Goal: Find contact information

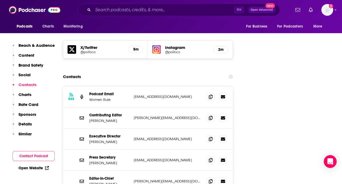
scroll to position [616, 0]
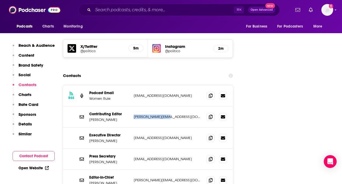
drag, startPoint x: 166, startPoint y: 92, endPoint x: 132, endPoint y: 94, distance: 34.6
click at [132, 107] on div "Contributing Editor [PERSON_NAME] [PERSON_NAME][EMAIL_ADDRESS][DOMAIN_NAME] [PE…" at bounding box center [148, 117] width 170 height 21
copy p "[PERSON_NAME][EMAIL_ADDRESS][DOMAIN_NAME]"
click at [173, 107] on div "Contributing Editor [PERSON_NAME] [PERSON_NAME][EMAIL_ADDRESS][DOMAIN_NAME] [PE…" at bounding box center [148, 117] width 170 height 21
drag, startPoint x: 171, startPoint y: 94, endPoint x: 134, endPoint y: 94, distance: 36.7
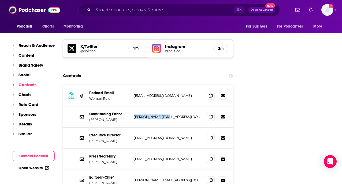
click at [134, 115] on p "[PERSON_NAME][EMAIL_ADDRESS][DOMAIN_NAME]" at bounding box center [168, 117] width 69 height 5
copy p "[PERSON_NAME][EMAIL_ADDRESS][DOMAIN_NAME]"
drag, startPoint x: 169, startPoint y: 115, endPoint x: 123, endPoint y: 114, distance: 45.8
click at [0, 0] on div "Executive Director [PERSON_NAME] [PERSON_NAME][EMAIL_ADDRESS][DOMAIN_NAME] [EMA…" at bounding box center [0, 0] width 0 height 0
copy div "[PERSON_NAME] [PERSON_NAME][EMAIL_ADDRESS][DOMAIN_NAME]"
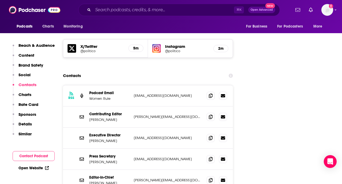
click at [124, 128] on div "Executive Director [PERSON_NAME] [PERSON_NAME][EMAIL_ADDRESS][DOMAIN_NAME] [EMA…" at bounding box center [148, 138] width 170 height 21
drag, startPoint x: 172, startPoint y: 114, endPoint x: 133, endPoint y: 115, distance: 38.3
click at [133, 128] on div "Executive Director [PERSON_NAME] [PERSON_NAME][EMAIL_ADDRESS][DOMAIN_NAME] [EMA…" at bounding box center [148, 138] width 170 height 21
copy p "[EMAIL_ADDRESS][DOMAIN_NAME]"
drag, startPoint x: 167, startPoint y: 157, endPoint x: 135, endPoint y: 157, distance: 31.9
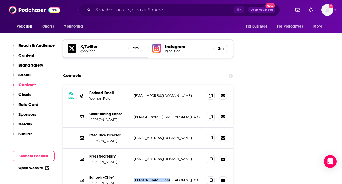
click at [135, 178] on p "[PERSON_NAME][EMAIL_ADDRESS][DOMAIN_NAME]" at bounding box center [168, 180] width 69 height 5
copy p "[PERSON_NAME][EMAIL_ADDRESS][DOMAIN_NAME]"
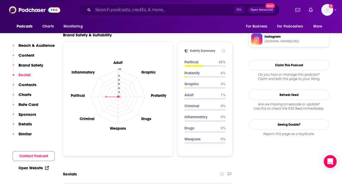
scroll to position [463, 0]
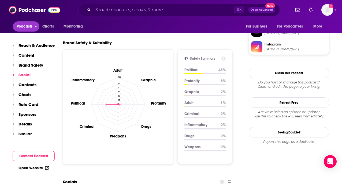
click at [35, 27] on button "Podcasts" at bounding box center [26, 26] width 27 height 10
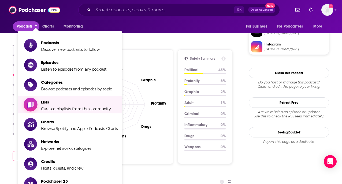
click at [50, 105] on span "Lists Curated playlists from the community" at bounding box center [76, 104] width 70 height 13
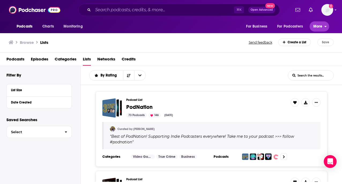
click at [317, 27] on span "More" at bounding box center [317, 27] width 9 height 8
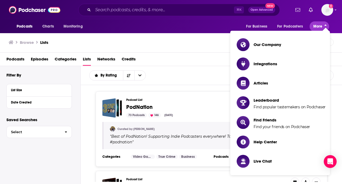
click at [317, 27] on span "More" at bounding box center [317, 27] width 9 height 8
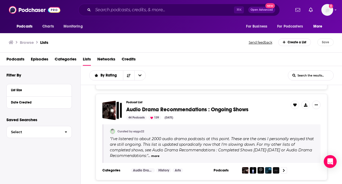
scroll to position [78, 0]
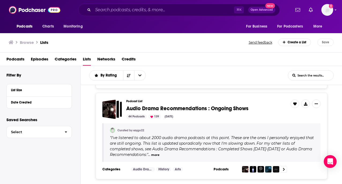
click at [310, 40] on div "Create a List" at bounding box center [294, 43] width 33 height 8
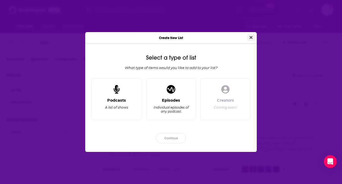
click at [247, 38] on button "Close" at bounding box center [250, 37] width 7 height 7
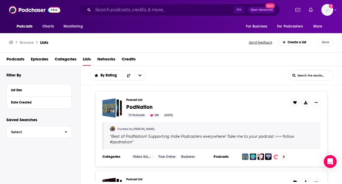
scroll to position [0, 0]
click at [335, 10] on icon "Show profile menu" at bounding box center [336, 9] width 2 height 3
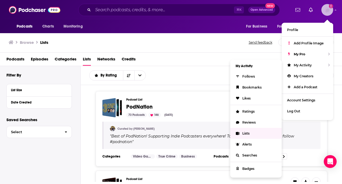
click at [249, 130] on link "Lists" at bounding box center [255, 133] width 51 height 11
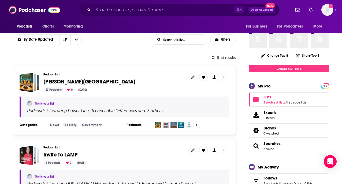
scroll to position [46, 0]
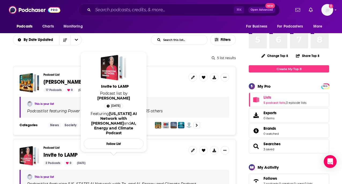
click at [67, 156] on span "Invite to LAMP" at bounding box center [60, 155] width 34 height 7
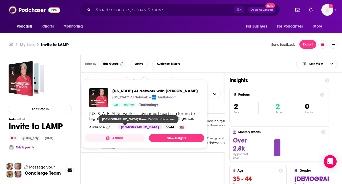
click at [131, 125] on div "[DEMOGRAPHIC_DATA]" at bounding box center [140, 127] width 44 height 4
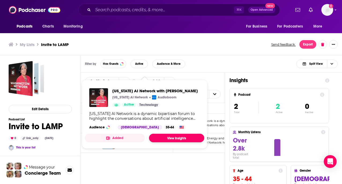
click at [176, 136] on link "View Insights" at bounding box center [176, 138] width 55 height 9
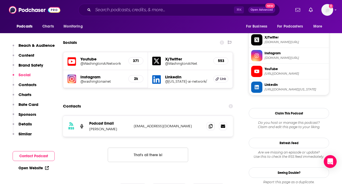
scroll to position [414, 0]
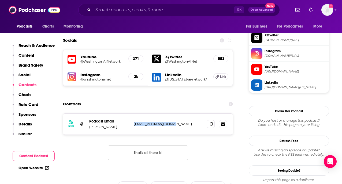
drag, startPoint x: 180, startPoint y: 127, endPoint x: 133, endPoint y: 125, distance: 46.1
click at [133, 125] on div "RSS Podcast Email [PERSON_NAME] [EMAIL_ADDRESS][DOMAIN_NAME] [EMAIL_ADDRESS][DO…" at bounding box center [148, 124] width 170 height 21
copy p "[EMAIL_ADDRESS][DOMAIN_NAME]"
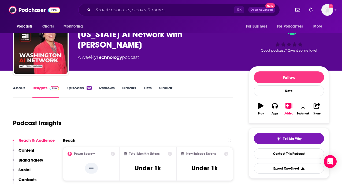
scroll to position [0, 0]
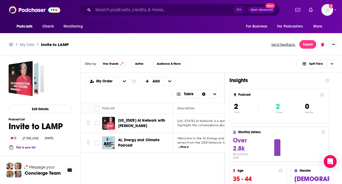
scroll to position [2, 0]
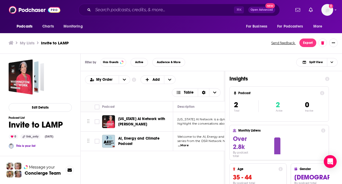
click at [138, 138] on span "AI, Energy and Climate Podcast" at bounding box center [138, 141] width 41 height 10
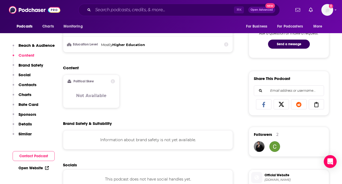
scroll to position [399, 0]
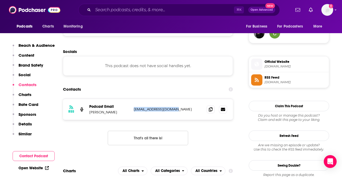
drag, startPoint x: 176, startPoint y: 110, endPoint x: 133, endPoint y: 110, distance: 42.6
click at [134, 110] on p "[EMAIL_ADDRESS][DOMAIN_NAME]" at bounding box center [168, 109] width 69 height 5
copy p "[EMAIL_ADDRESS][DOMAIN_NAME]"
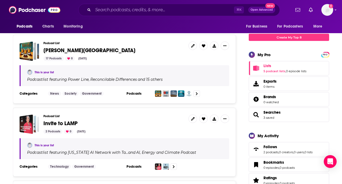
scroll to position [31, 0]
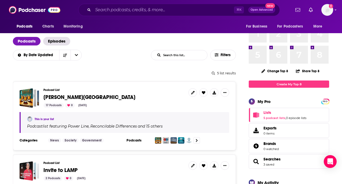
click at [78, 96] on span "[PERSON_NAME][GEOGRAPHIC_DATA]" at bounding box center [113, 98] width 141 height 6
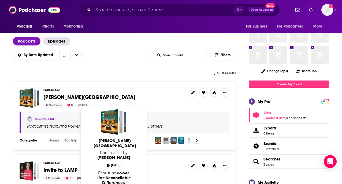
click at [52, 99] on span "[PERSON_NAME][GEOGRAPHIC_DATA]" at bounding box center [89, 97] width 92 height 7
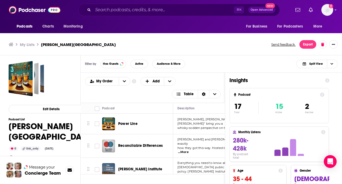
scroll to position [2, 0]
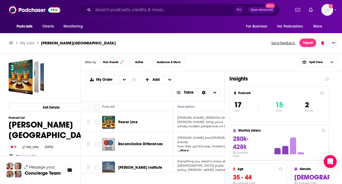
click at [132, 121] on span "Power Line" at bounding box center [127, 122] width 19 height 5
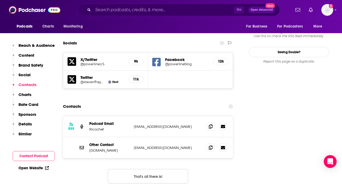
scroll to position [595, 0]
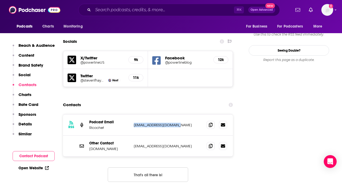
drag, startPoint x: 180, startPoint y: 106, endPoint x: 134, endPoint y: 106, distance: 46.4
click at [134, 123] on p "[EMAIL_ADDRESS][DOMAIN_NAME]" at bounding box center [168, 125] width 69 height 5
copy p "[EMAIL_ADDRESS][DOMAIN_NAME]"
drag, startPoint x: 172, startPoint y: 128, endPoint x: 133, endPoint y: 127, distance: 39.4
click at [133, 136] on div "Other Contact [DOMAIN_NAME] [EMAIL_ADDRESS][DOMAIN_NAME] [EMAIL_ADDRESS][DOMAIN…" at bounding box center [148, 146] width 170 height 21
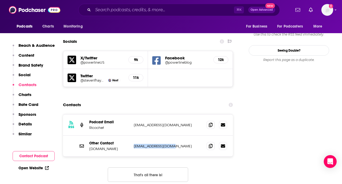
copy p "[EMAIL_ADDRESS][DOMAIN_NAME]"
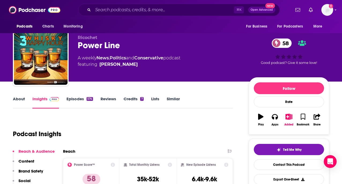
scroll to position [5, 0]
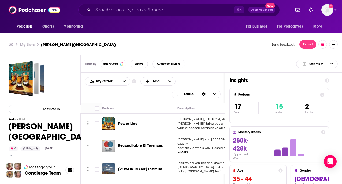
click at [153, 144] on span "Reconcilable Differences" at bounding box center [140, 146] width 44 height 5
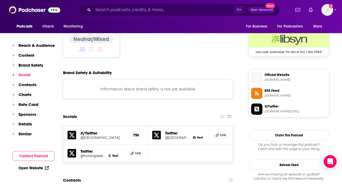
scroll to position [535, 0]
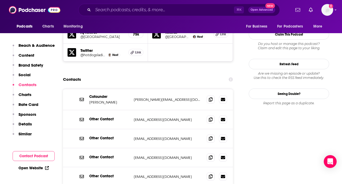
drag, startPoint x: 164, startPoint y: 64, endPoint x: 129, endPoint y: 64, distance: 34.8
click at [0, 0] on div "Cofounder [PERSON_NAME] [PERSON_NAME][EMAIL_ADDRESS][DOMAIN_NAME] [PERSON_NAME]…" at bounding box center [0, 0] width 0 height 0
copy div "[PERSON_NAME][EMAIL_ADDRESS][DOMAIN_NAME]"
drag, startPoint x: 158, startPoint y: 84, endPoint x: 134, endPoint y: 85, distance: 24.1
click at [134, 118] on p "[EMAIL_ADDRESS][DOMAIN_NAME]" at bounding box center [168, 120] width 69 height 5
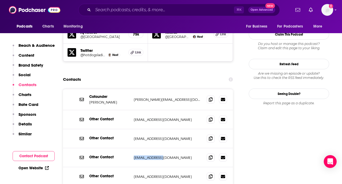
drag, startPoint x: 161, startPoint y: 122, endPoint x: 133, endPoint y: 123, distance: 27.6
click at [133, 149] on div "Other Contact [EMAIL_ADDRESS][DOMAIN_NAME] [EMAIL_ADDRESS][DOMAIN_NAME]" at bounding box center [148, 158] width 170 height 19
drag, startPoint x: 161, startPoint y: 141, endPoint x: 134, endPoint y: 142, distance: 26.8
click at [134, 175] on p "[EMAIL_ADDRESS][DOMAIN_NAME]" at bounding box center [168, 177] width 69 height 5
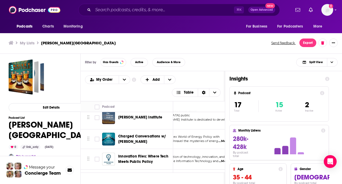
scroll to position [50, 42]
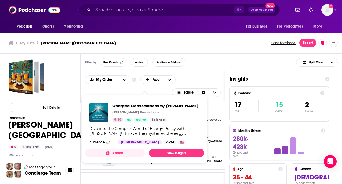
click at [126, 104] on span "Charged Conversations w/ [PERSON_NAME]" at bounding box center [155, 105] width 86 height 5
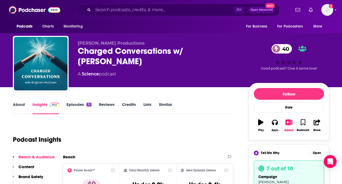
drag, startPoint x: 114, startPoint y: 62, endPoint x: 80, endPoint y: 52, distance: 34.9
click at [80, 52] on div "Charged Conversations w/ [PERSON_NAME] 40" at bounding box center [159, 56] width 162 height 21
click at [117, 55] on div "Charged Conversations w/ [PERSON_NAME] 40" at bounding box center [159, 56] width 162 height 21
drag, startPoint x: 188, startPoint y: 51, endPoint x: 195, endPoint y: 63, distance: 13.7
click at [195, 63] on div "Charged Conversations w/ [PERSON_NAME] 40" at bounding box center [159, 56] width 162 height 21
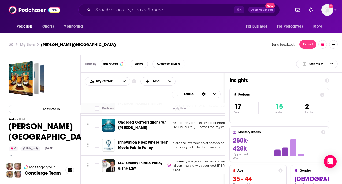
scroll to position [69, 9]
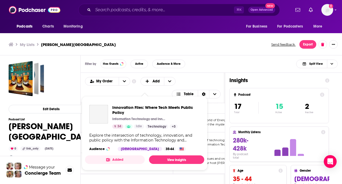
click at [148, 135] on div "Explore the intersection of technology, innovation, and public policy with the …" at bounding box center [144, 138] width 111 height 10
click at [152, 109] on span "Innovation Files: Where Tech Meets Public Policy" at bounding box center [156, 110] width 88 height 10
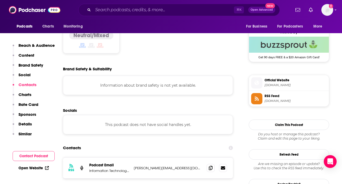
scroll to position [486, 0]
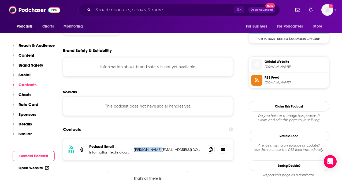
drag, startPoint x: 134, startPoint y: 123, endPoint x: 154, endPoint y: 124, distance: 19.6
click at [154, 148] on p "[PERSON_NAME][EMAIL_ADDRESS][DOMAIN_NAME]" at bounding box center [168, 150] width 69 height 5
